Goal: Complete application form: Complete application form

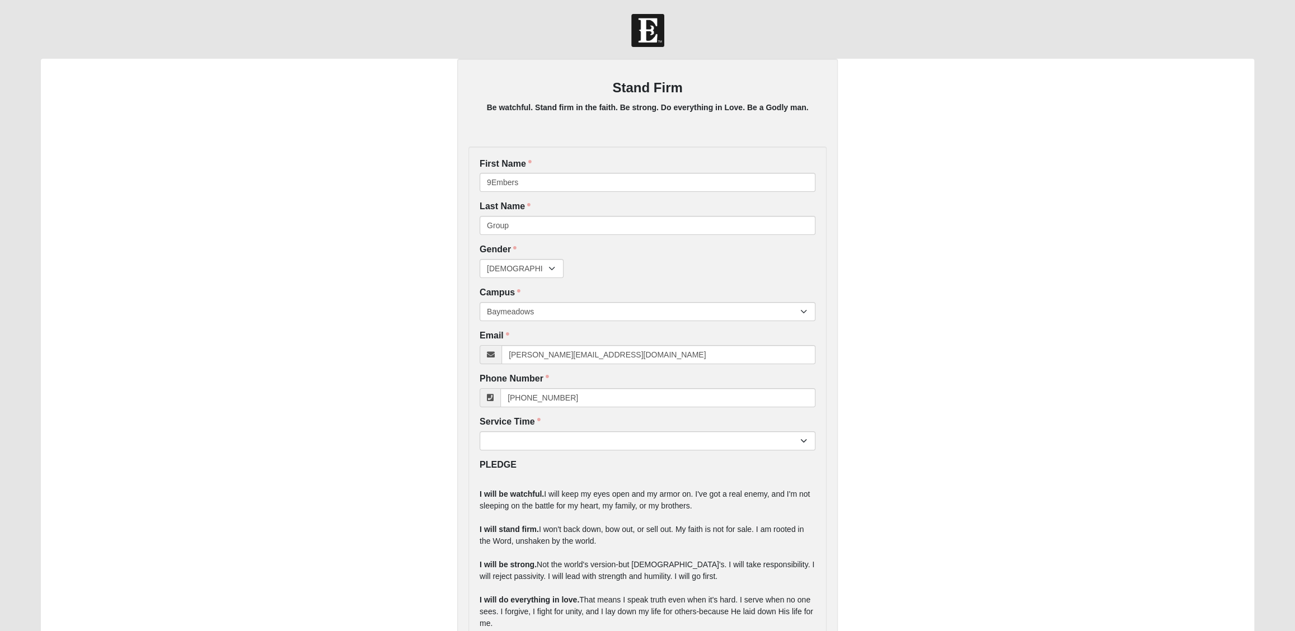
click at [416, 266] on div "Stand Firm Be watchful. Stand firm in the faith. Be strong. Do everything in Lo…" at bounding box center [647, 479] width 1213 height 840
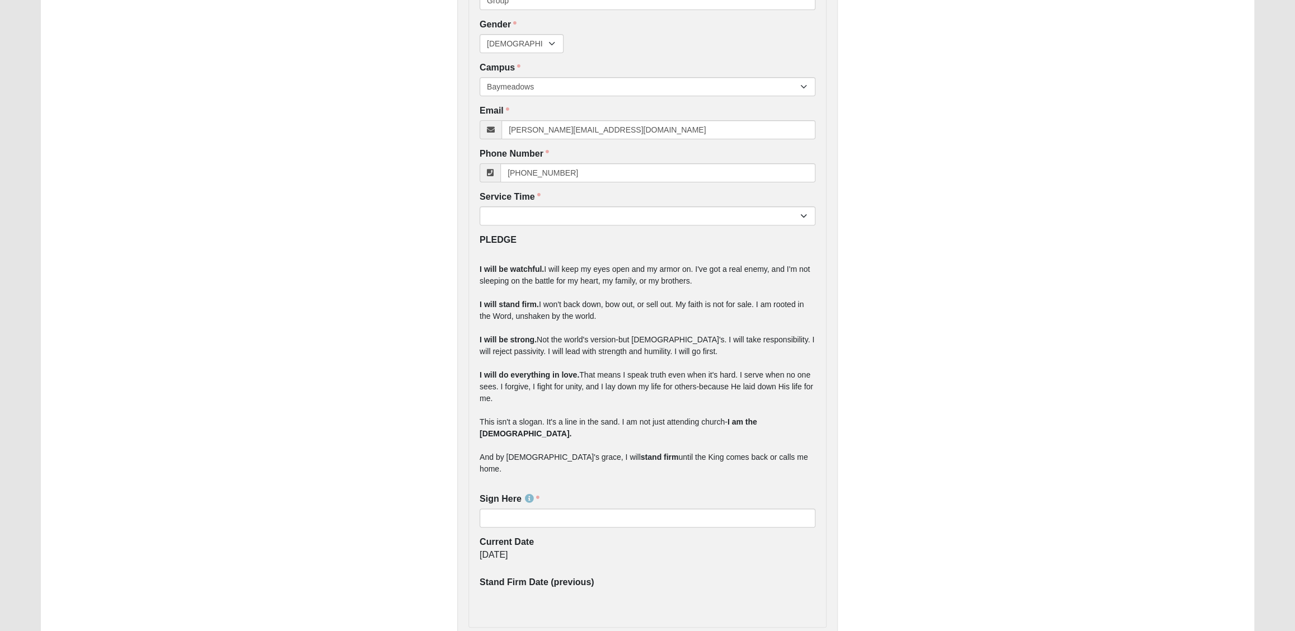
scroll to position [223, 0]
click at [518, 216] on select "7:22pm 9:00am 11:22am 4:22pm" at bounding box center [648, 217] width 336 height 19
select select "2"
click at [480, 208] on select "7:22pm 9:00am 11:22am 4:22pm" at bounding box center [648, 217] width 336 height 19
click at [520, 510] on input "Sign Here" at bounding box center [648, 519] width 336 height 19
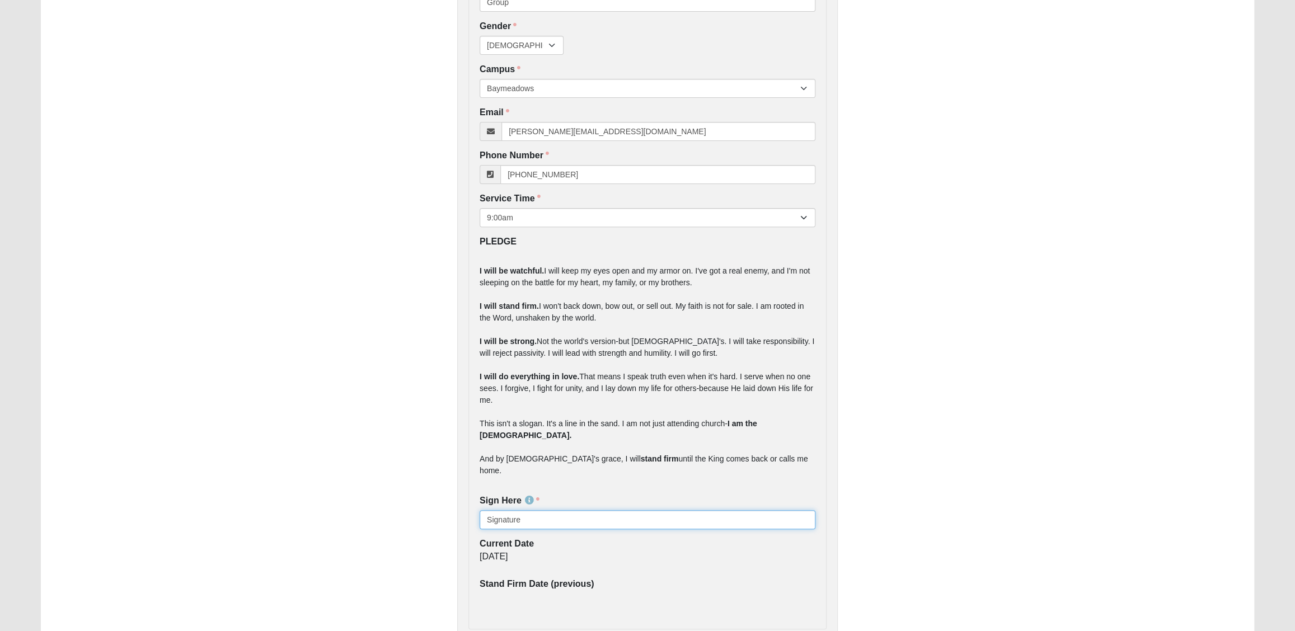
type input "Signature"
click at [596, 551] on div "10/3/2025" at bounding box center [648, 560] width 336 height 19
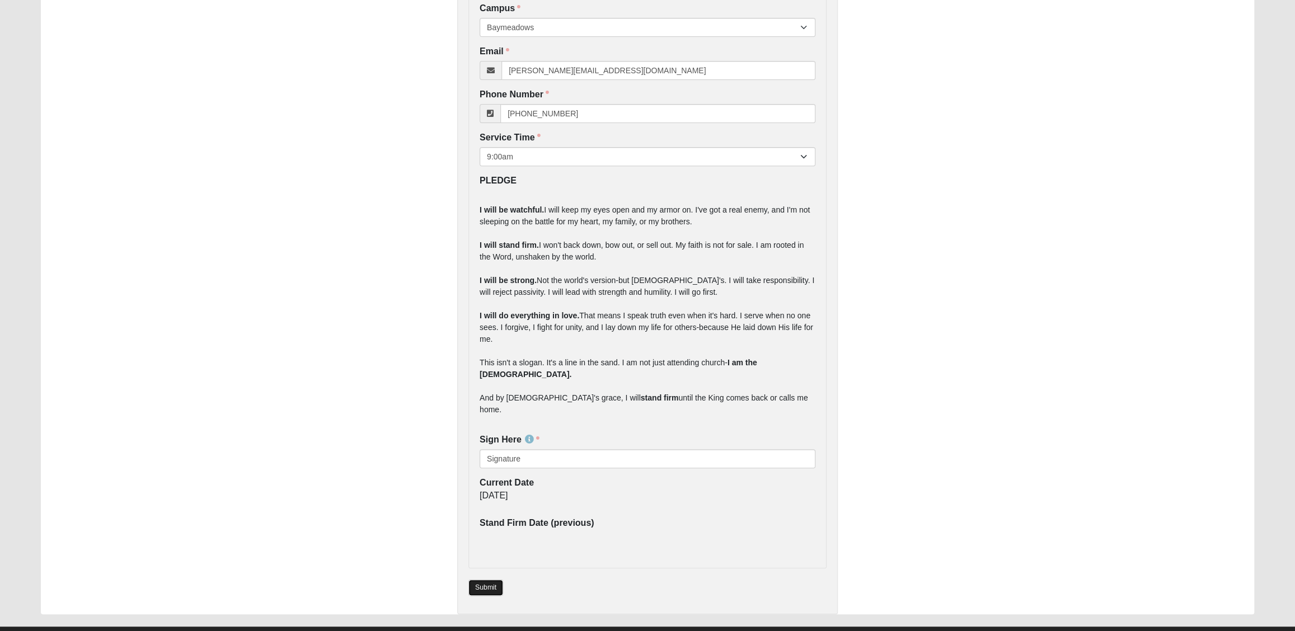
click at [480, 580] on link "Submit" at bounding box center [485, 588] width 35 height 16
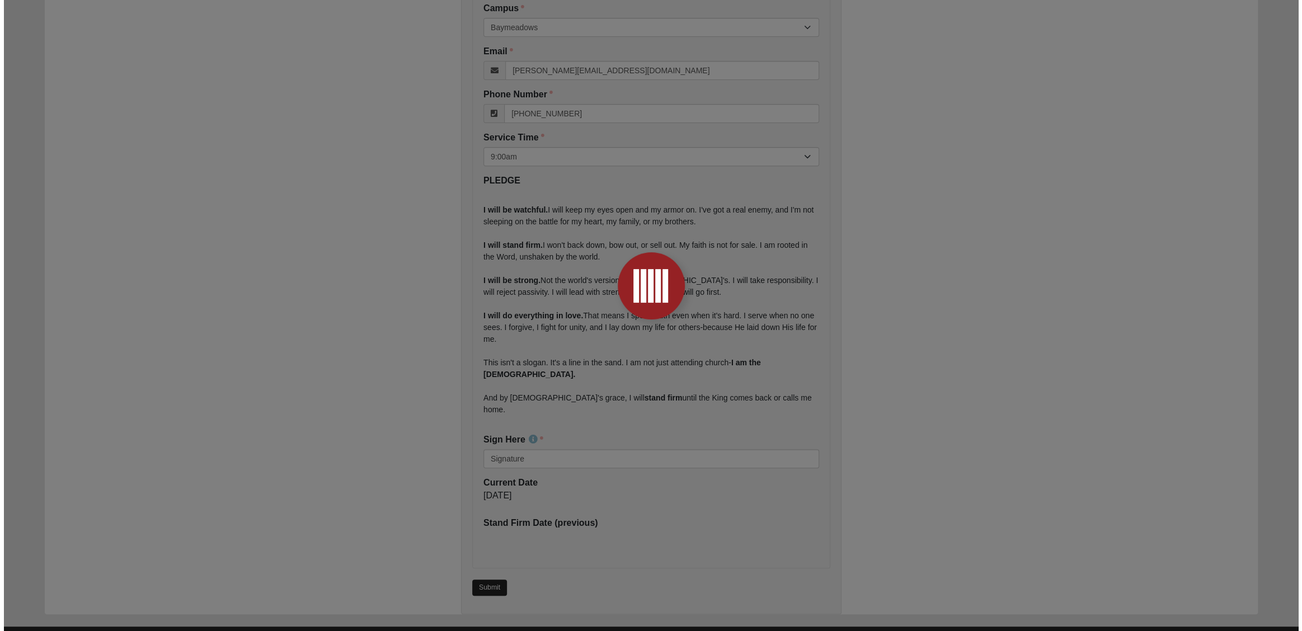
scroll to position [0, 0]
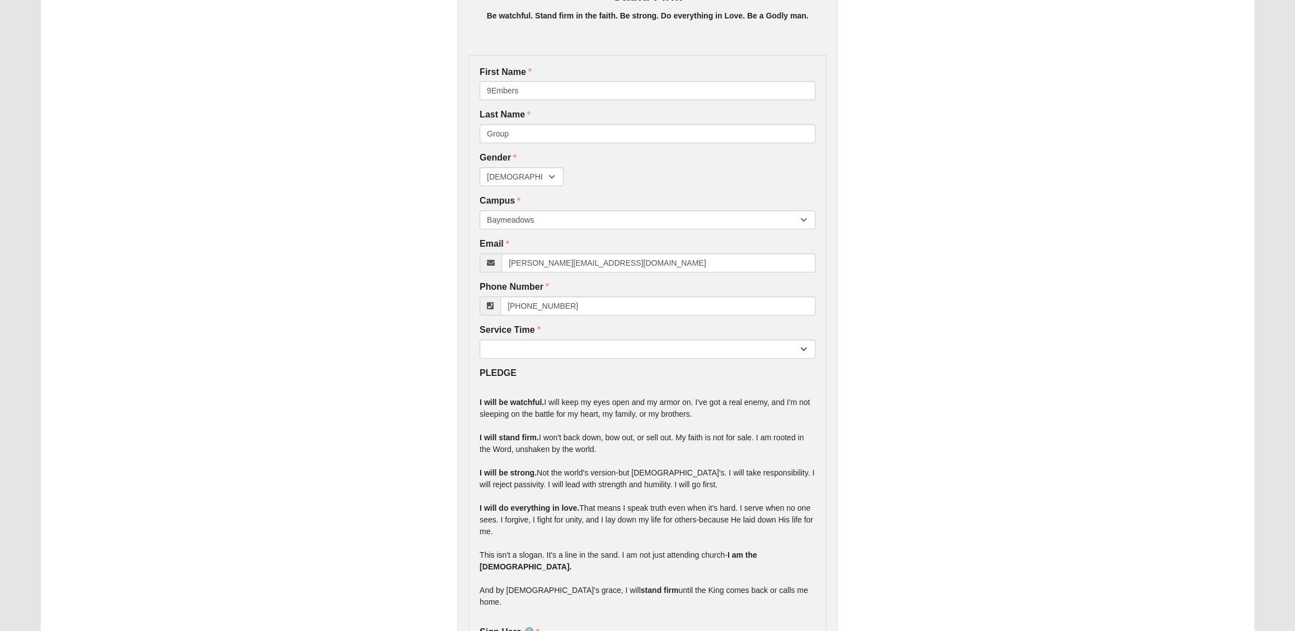
scroll to position [204, 0]
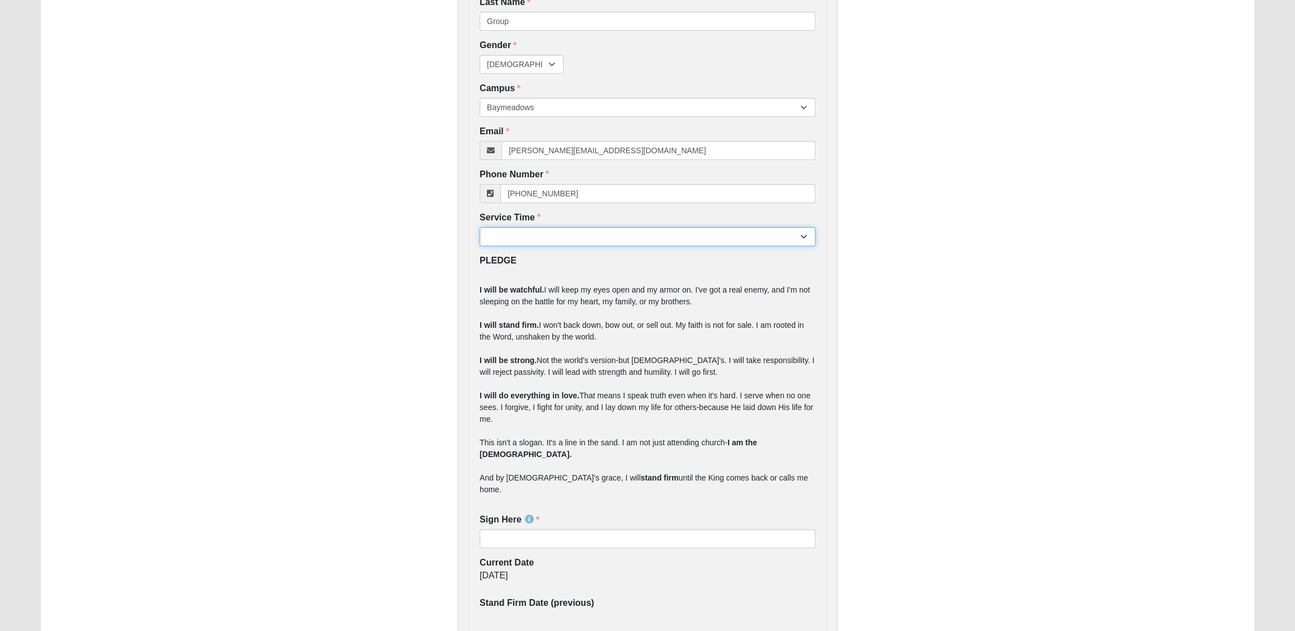
click at [511, 232] on select "7:22pm 9:00am 11:22am 4:22pm" at bounding box center [648, 236] width 336 height 19
select select "2"
click at [480, 227] on select "7:22pm 9:00am 11:22am 4:22pm" at bounding box center [648, 236] width 336 height 19
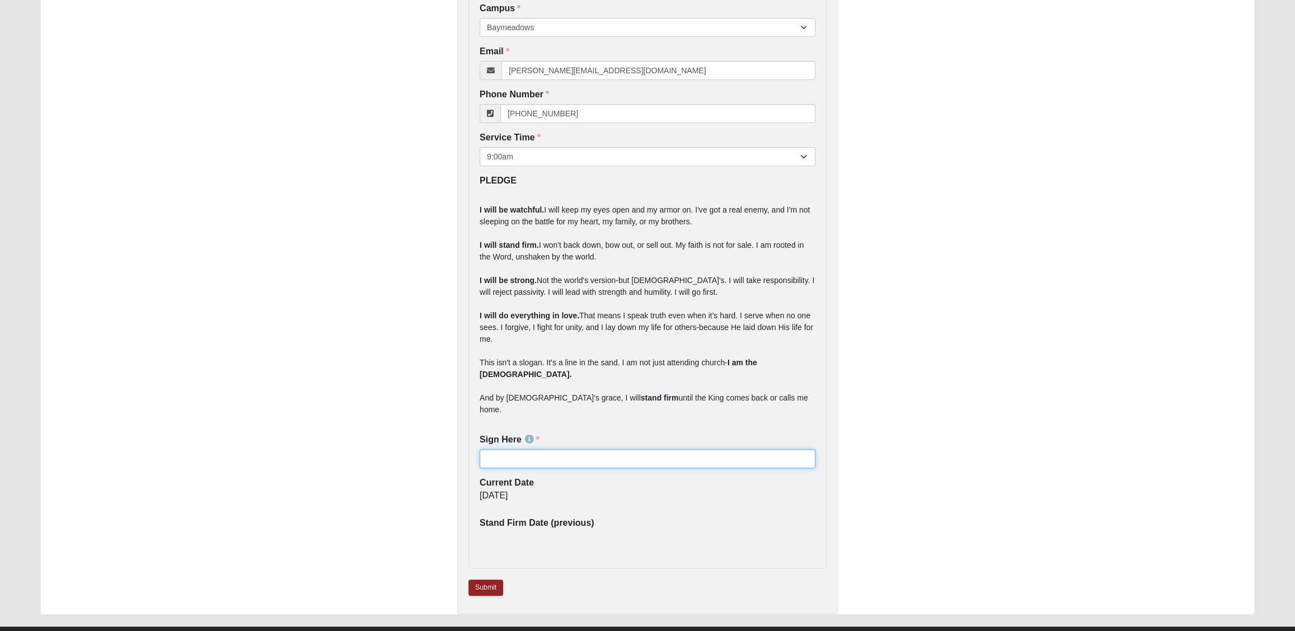
click at [508, 449] on input "Sign Here" at bounding box center [648, 458] width 336 height 19
type input "Signature"
click at [481, 580] on link "Submit" at bounding box center [485, 588] width 35 height 16
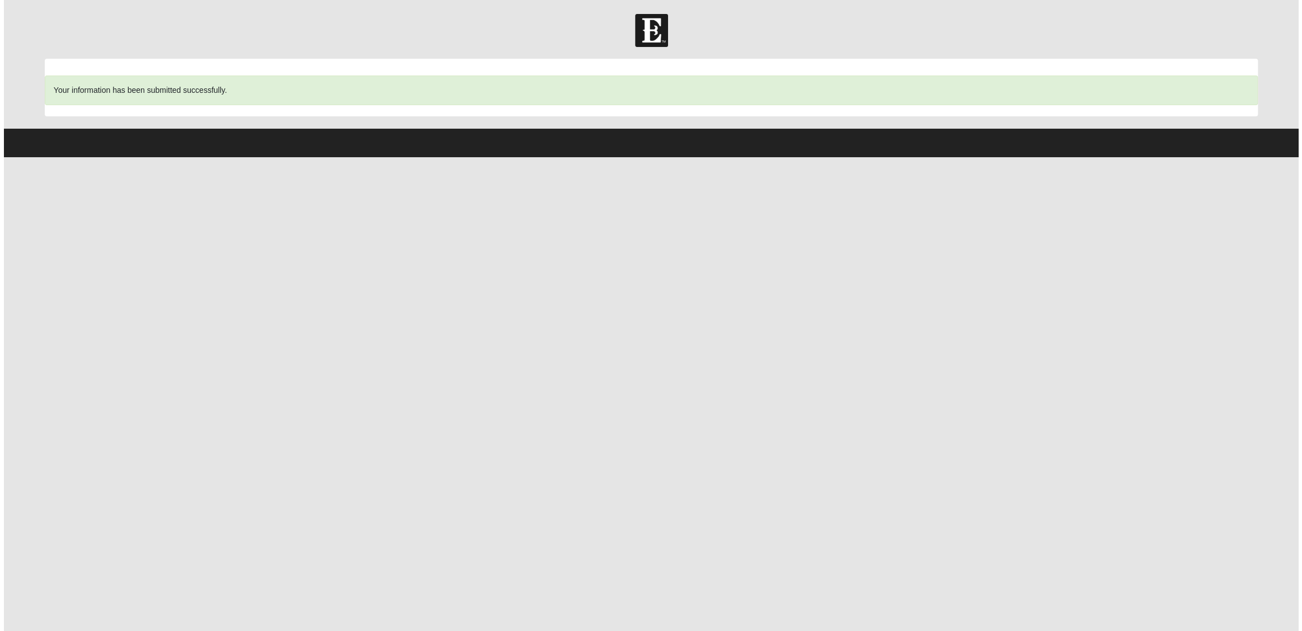
scroll to position [0, 0]
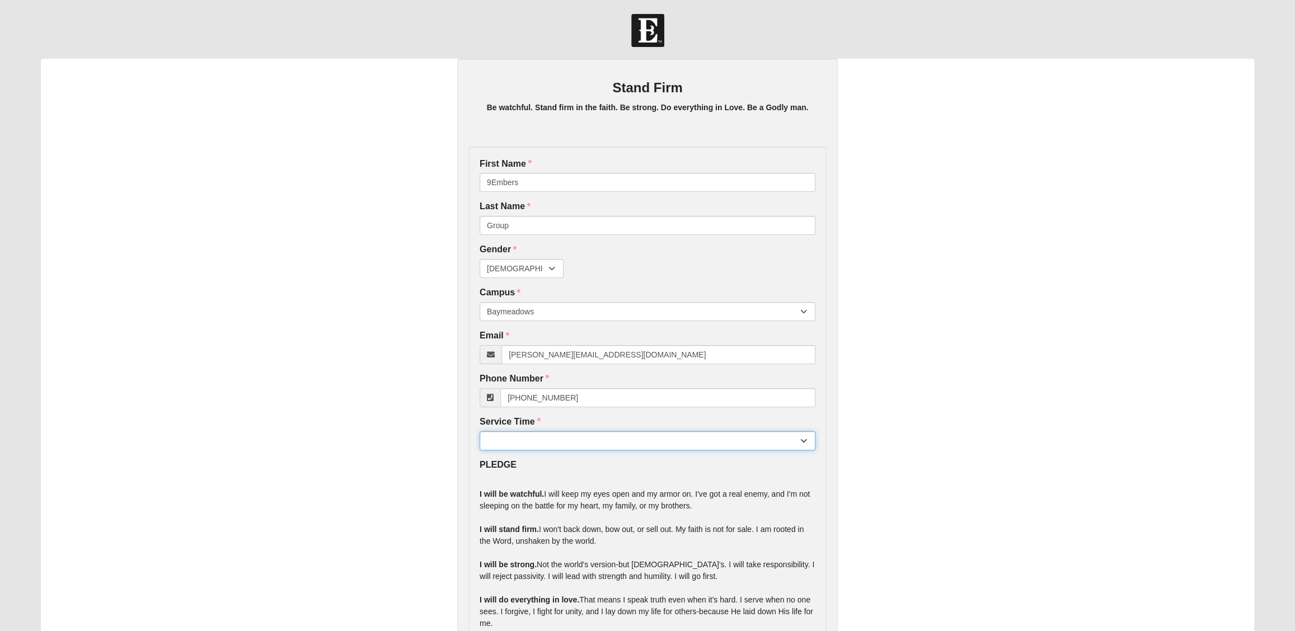
click at [555, 439] on select "7:22pm 9:00am 11:22am 4:22pm" at bounding box center [648, 440] width 336 height 19
select select "2"
click at [480, 431] on select "7:22pm 9:00am 11:22am 4:22pm" at bounding box center [648, 440] width 336 height 19
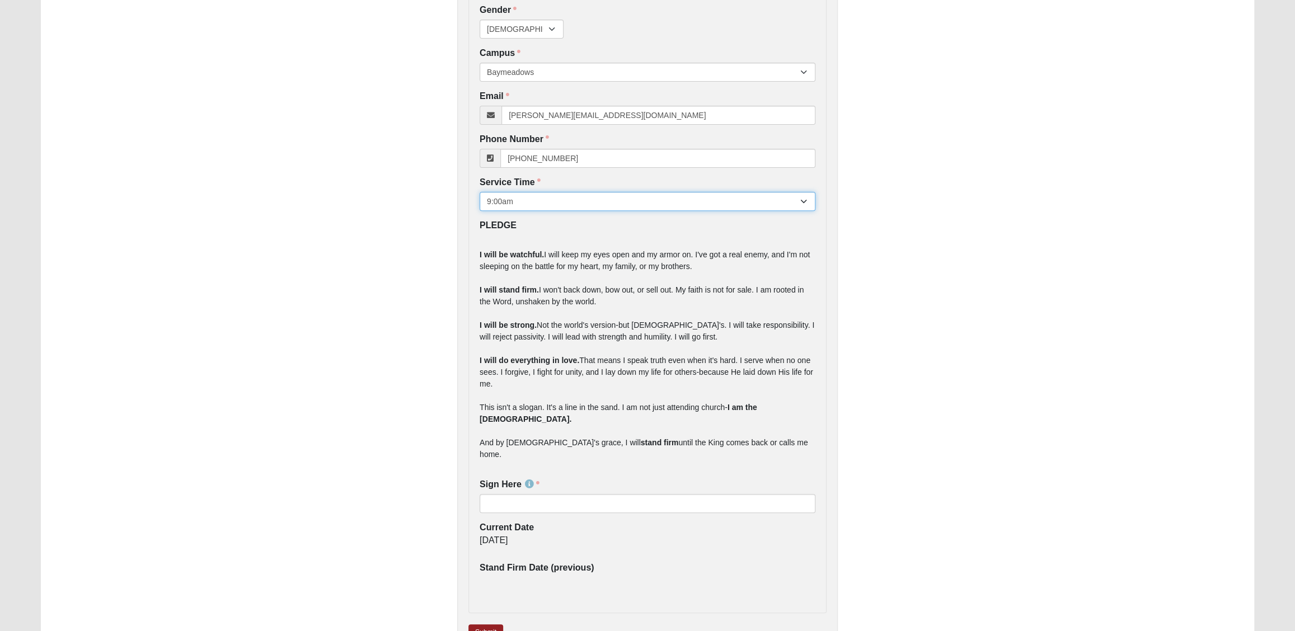
scroll to position [284, 0]
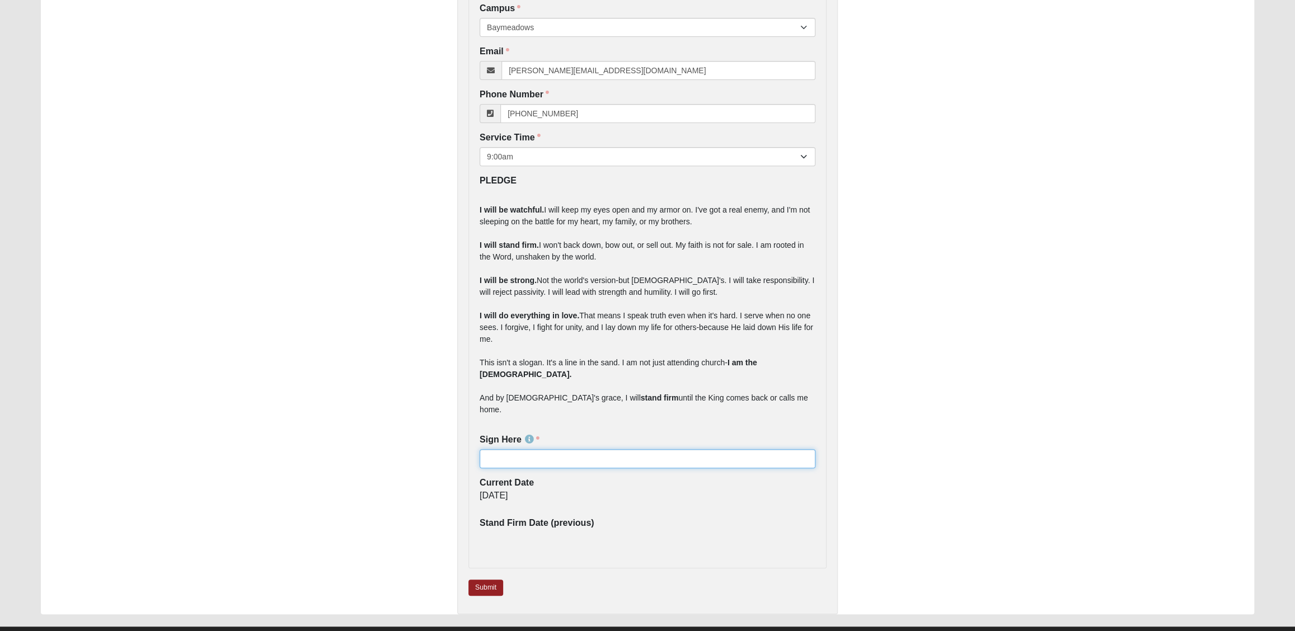
click at [513, 449] on input "Sign Here" at bounding box center [648, 458] width 336 height 19
type input "test"
click at [493, 580] on link "Submit" at bounding box center [485, 588] width 35 height 16
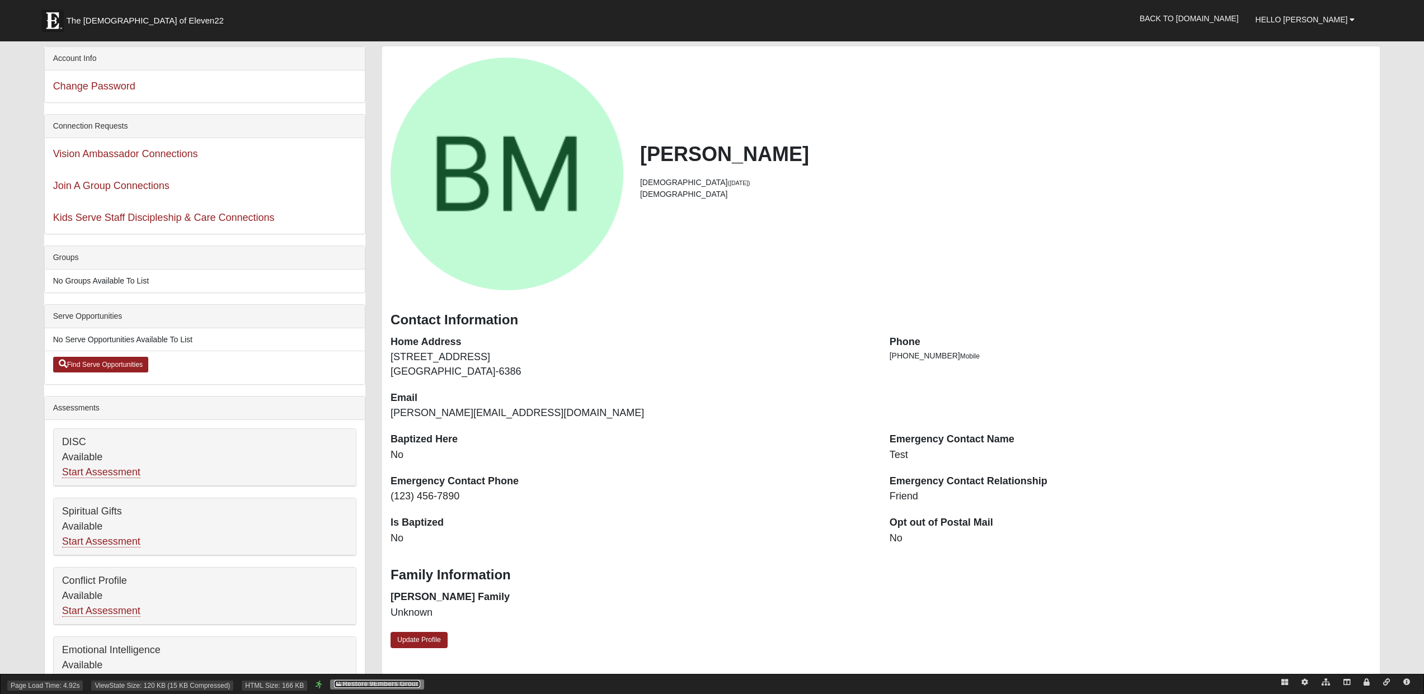
click at [368, 684] on link "Restore 9Embers Group" at bounding box center [377, 684] width 86 height 8
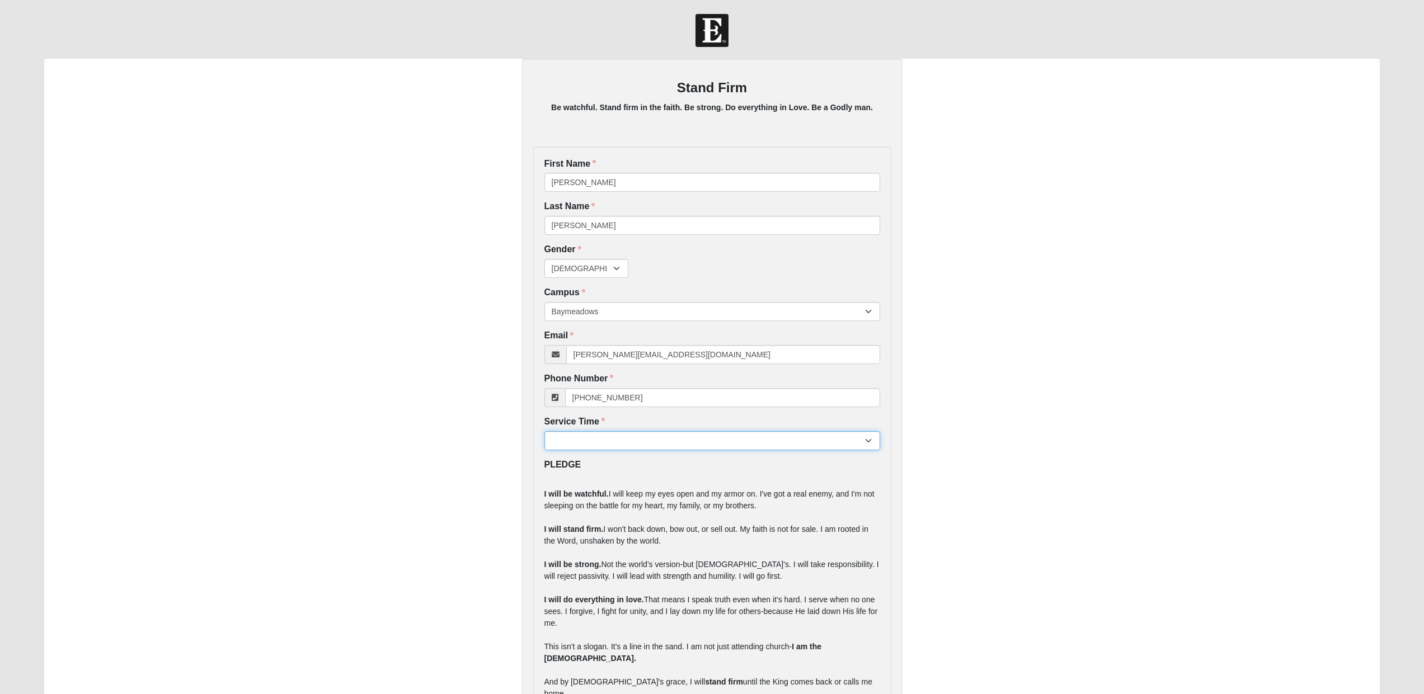
click at [567, 439] on select "7:22pm 9:00am 11:22am 4:22pm" at bounding box center [712, 440] width 336 height 19
select select "3"
click at [544, 431] on select "7:22pm 9:00am 11:22am 4:22pm" at bounding box center [712, 440] width 336 height 19
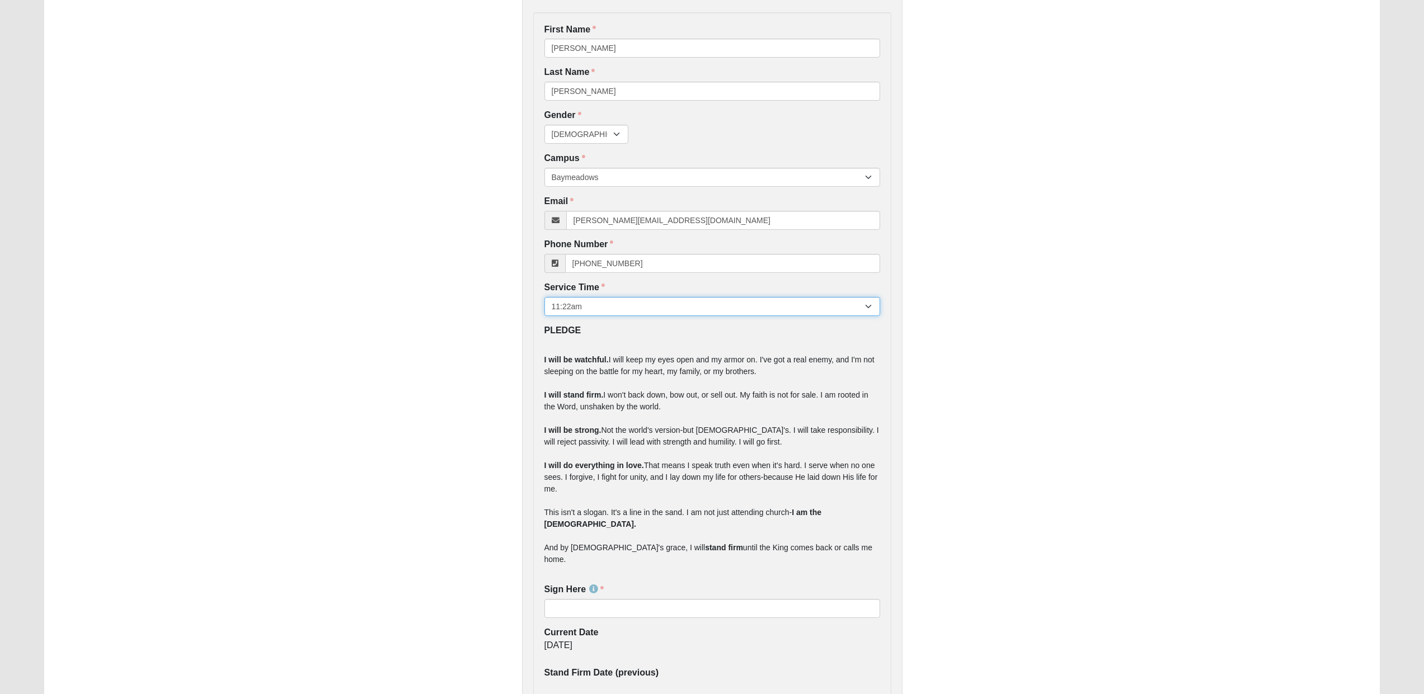
scroll to position [222, 0]
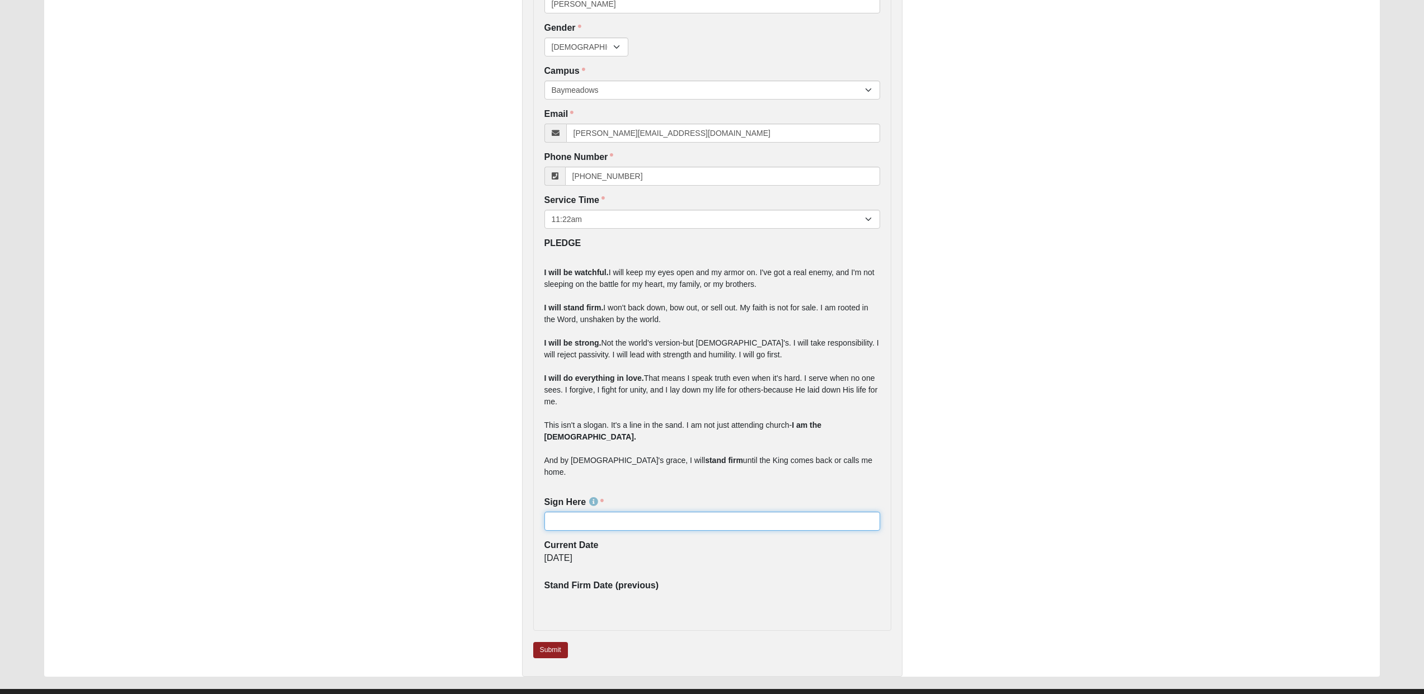
click at [603, 512] on input "Sign Here" at bounding box center [712, 521] width 336 height 19
type input "test"
click at [558, 642] on link "Submit" at bounding box center [550, 650] width 35 height 16
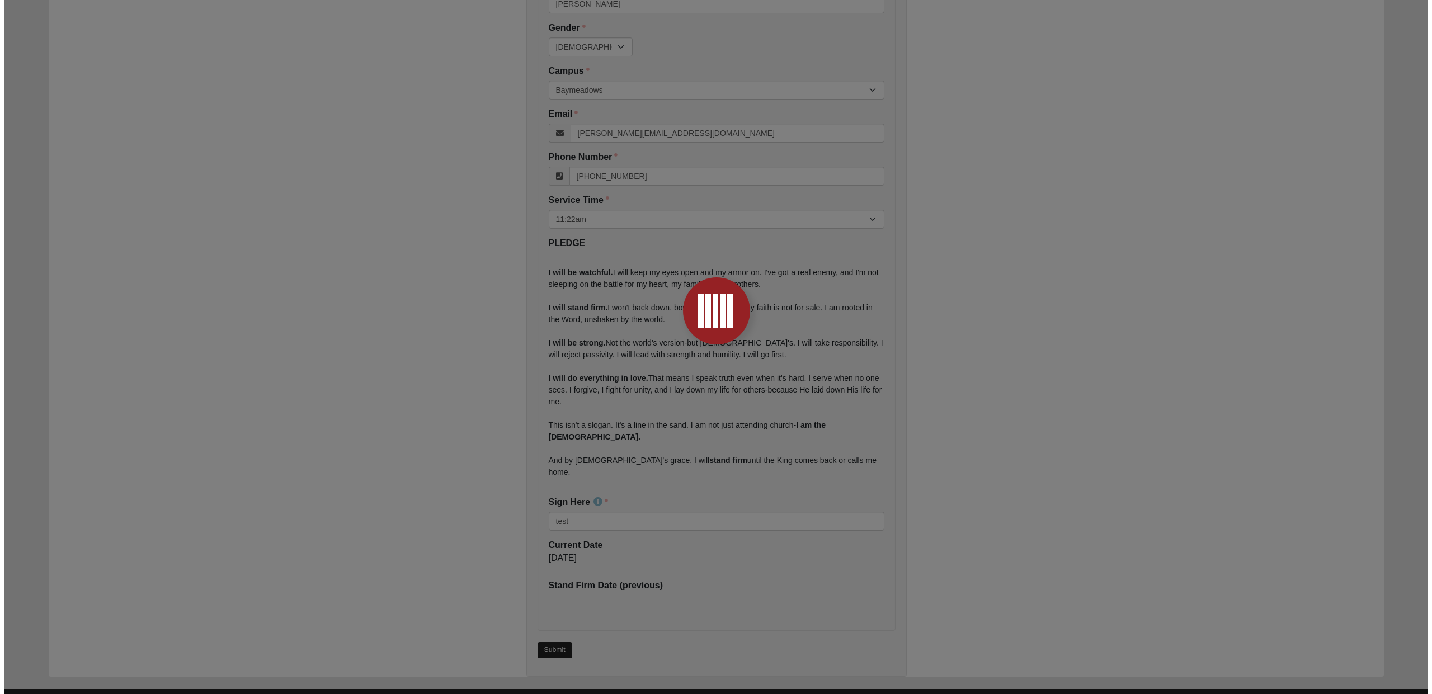
scroll to position [0, 0]
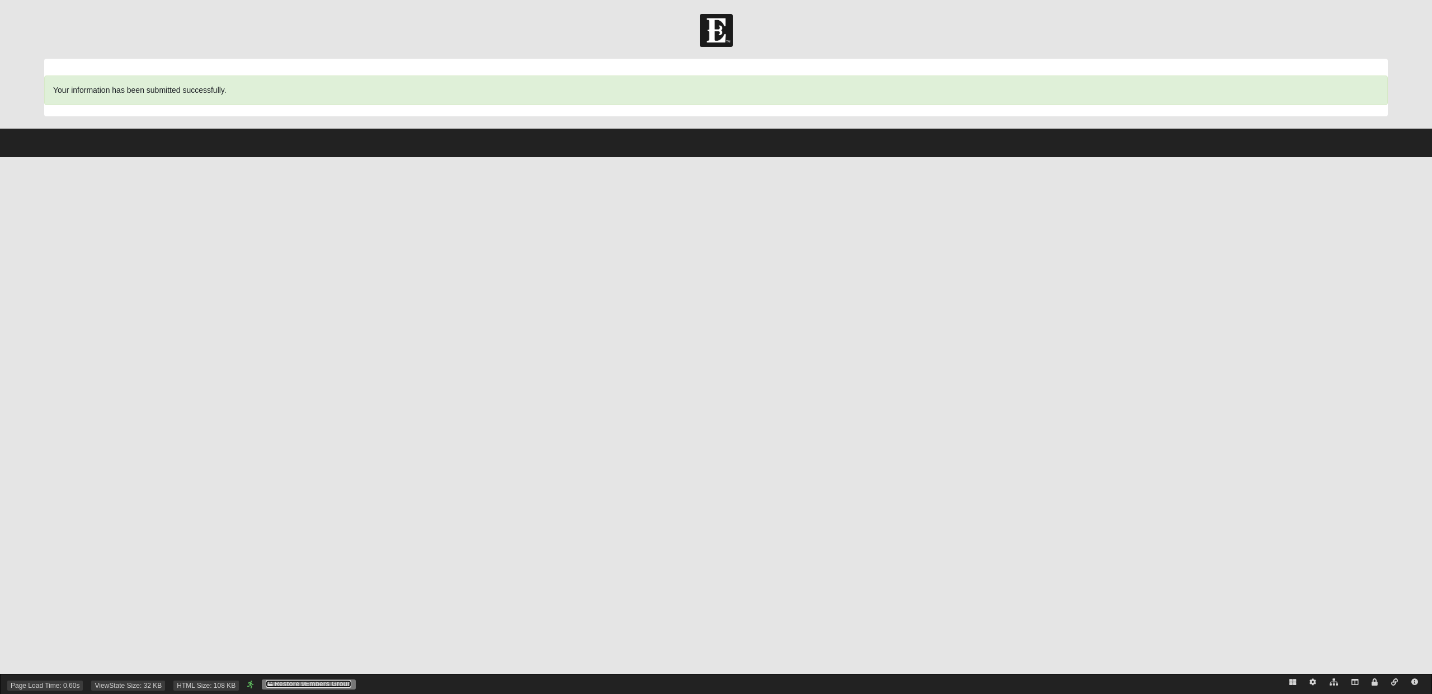
click at [306, 680] on link "Restore 9Embers Group" at bounding box center [309, 684] width 86 height 8
